Goal: Information Seeking & Learning: Learn about a topic

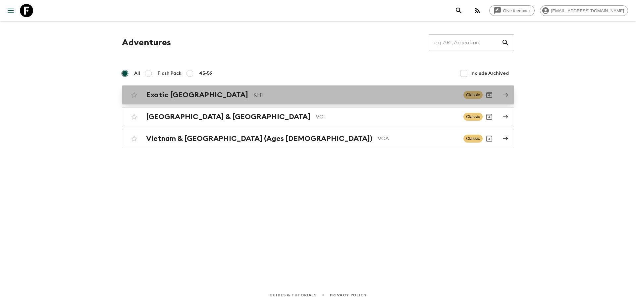
click at [243, 88] on div "Exotic [GEOGRAPHIC_DATA] KH1 Classic" at bounding box center [305, 94] width 355 height 13
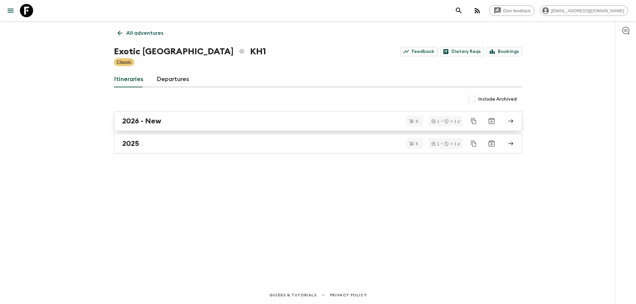
click at [194, 125] on div "2026 - New" at bounding box center [311, 121] width 379 height 9
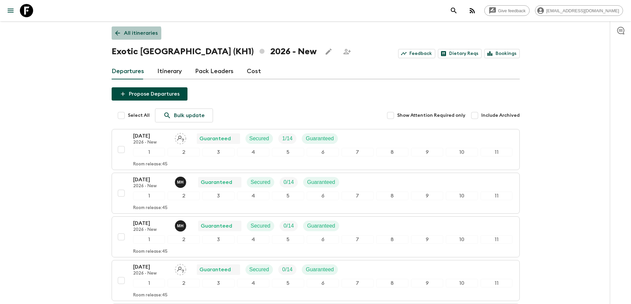
click at [118, 34] on icon at bounding box center [117, 32] width 7 height 7
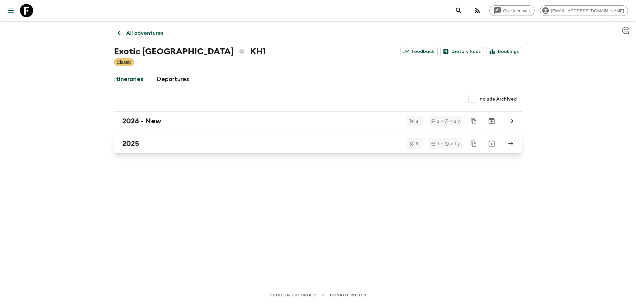
click at [151, 146] on div "2025" at bounding box center [311, 143] width 379 height 9
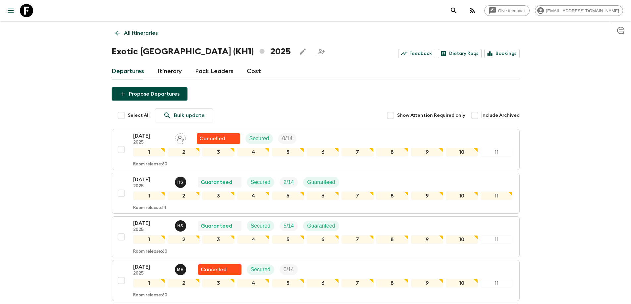
click at [113, 35] on link "All itineraries" at bounding box center [137, 33] width 50 height 13
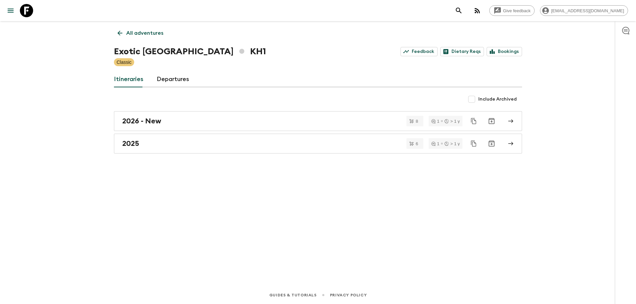
click at [113, 35] on div "All adventures Exotic [GEOGRAPHIC_DATA] KH1 Feedback Dietary Reqs Bookings Clas…" at bounding box center [318, 144] width 424 height 247
click at [118, 34] on icon at bounding box center [119, 32] width 7 height 7
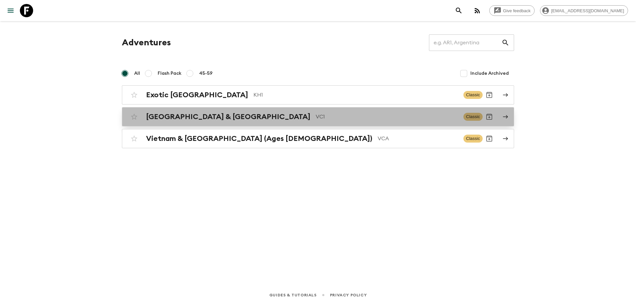
click at [179, 121] on h2 "[GEOGRAPHIC_DATA] & [GEOGRAPHIC_DATA]" at bounding box center [228, 117] width 164 height 9
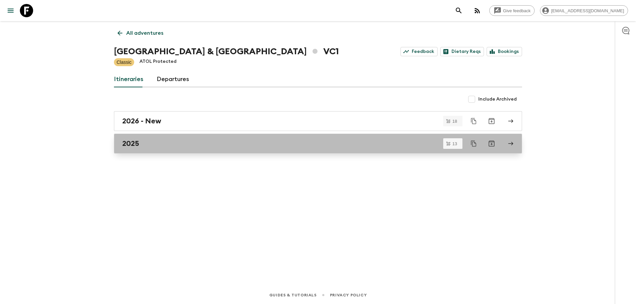
click at [158, 138] on link "2025" at bounding box center [318, 144] width 408 height 20
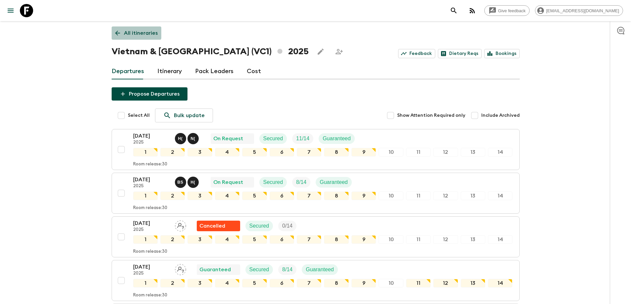
click at [120, 31] on icon at bounding box center [117, 32] width 7 height 7
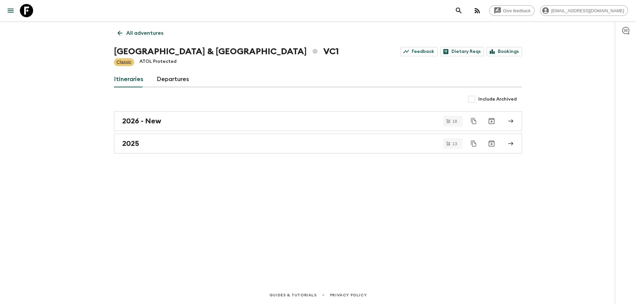
click at [118, 32] on icon at bounding box center [119, 32] width 7 height 7
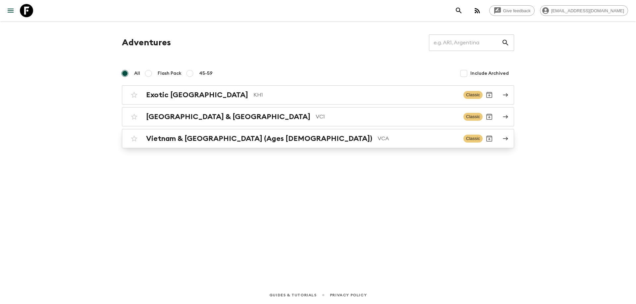
click at [189, 141] on h2 "Vietnam & [GEOGRAPHIC_DATA] (Ages [DEMOGRAPHIC_DATA])" at bounding box center [259, 138] width 226 height 9
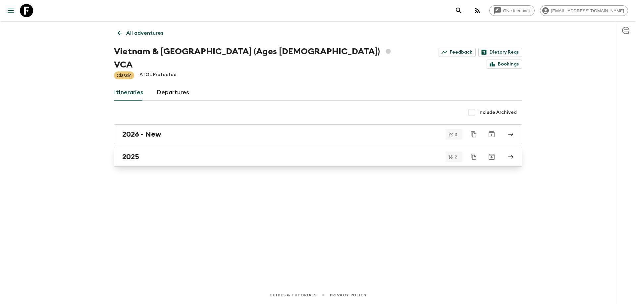
click at [178, 149] on link "2025" at bounding box center [318, 157] width 408 height 20
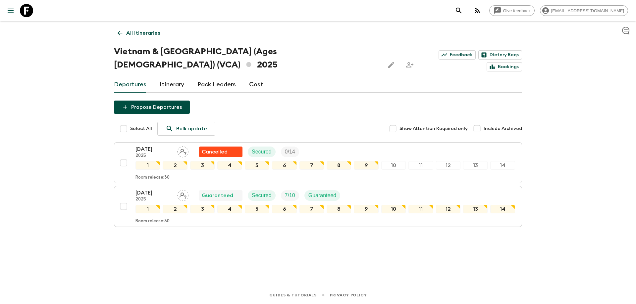
click at [120, 34] on icon at bounding box center [119, 32] width 7 height 7
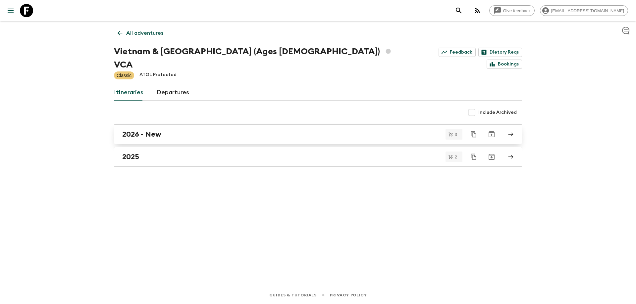
click at [182, 130] on div "2026 - New" at bounding box center [311, 134] width 379 height 9
